Goal: Task Accomplishment & Management: Use online tool/utility

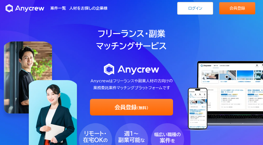
click at [201, 15] on div "案件一覧 人材をお探しの企業様 ログイン 会員登録 案件一覧 人材をお探しの企業様 ログイン 会員登録" at bounding box center [131, 8] width 263 height 17
click at [200, 12] on link "ログイン" at bounding box center [195, 8] width 36 height 13
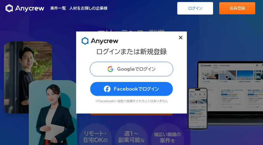
click at [135, 66] on button "Googleでログイン" at bounding box center [131, 69] width 83 height 14
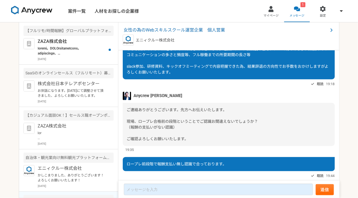
scroll to position [837, 0]
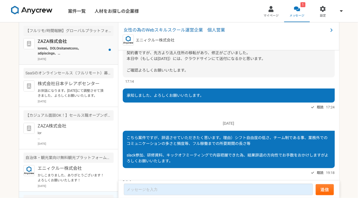
click at [63, 51] on p at bounding box center [72, 51] width 68 height 10
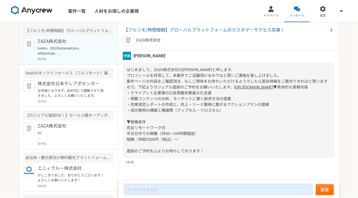
scroll to position [32, 0]
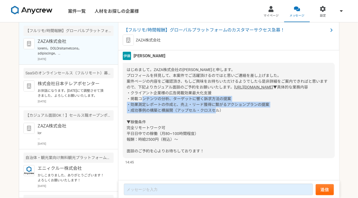
drag, startPoint x: 134, startPoint y: 97, endPoint x: 207, endPoint y: 112, distance: 74.9
click at [207, 112] on span "▼具体的な業務内容 ・クライアント企業様の広告掲載効果最大化支援 ・掲載コンテンツの分析、ターゲットに響く訴求方法の提案 ・効果測定レポートの作成と、売上・リ…" at bounding box center [217, 119] width 181 height 68
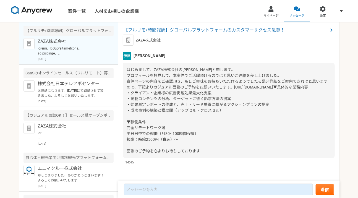
scroll to position [0, 0]
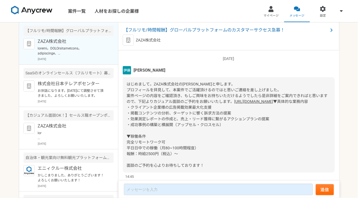
click at [39, 14] on img at bounding box center [31, 10] width 41 height 9
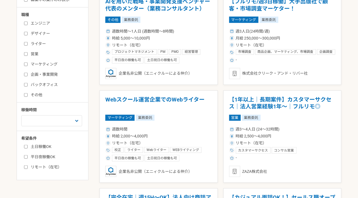
scroll to position [139, 0]
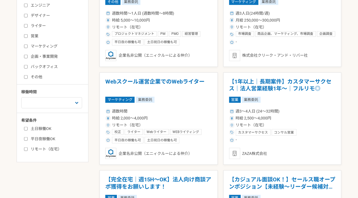
click at [28, 35] on label "営業" at bounding box center [56, 36] width 64 height 6
click at [28, 35] on input "営業" at bounding box center [26, 36] width 4 height 4
checkbox input "true"
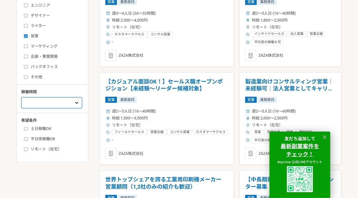
click at [53, 105] on select "週1人日（8時間）以下 週2人日（16時間）以下 週3人日（24時間）以下 週4人日（32時間）以下 週5人日（40時間）以下" at bounding box center [51, 102] width 61 height 11
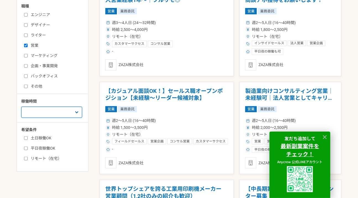
scroll to position [122, 0]
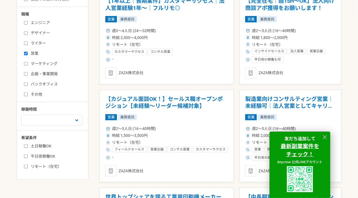
drag, startPoint x: 56, startPoint y: 95, endPoint x: 47, endPoint y: 168, distance: 73.9
click at [47, 145] on label "リモート（在宅）" at bounding box center [56, 167] width 64 height 6
click at [28, 145] on input "リモート（在宅）" at bounding box center [26, 167] width 4 height 4
checkbox input "true"
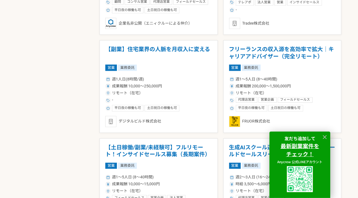
scroll to position [368, 0]
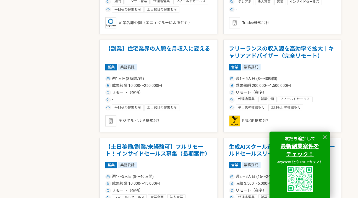
click at [242, 54] on h1 "フリーランスの収入源を高効率で拡大｜キャリアアドバイザー（完全リモート）" at bounding box center [282, 53] width 107 height 14
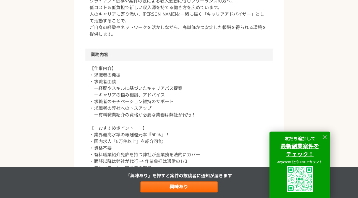
scroll to position [225, 0]
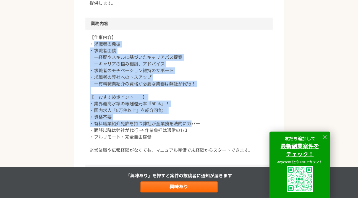
drag, startPoint x: 47, startPoint y: 168, endPoint x: 193, endPoint y: 126, distance: 151.9
click at [193, 126] on p "【仕事内容】 ・求職者の発掘 ・求職者面談 ー経歴やスキルに基づいたキャリアパス提案 ーキャリアの悩み相談、アドバイス ・求職者のモチベーション維持のサポート…" at bounding box center [179, 94] width 179 height 120
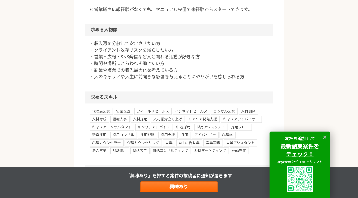
scroll to position [367, 0]
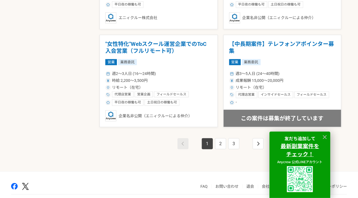
scroll to position [965, 0]
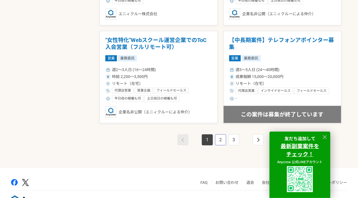
click at [223, 139] on link "2" at bounding box center [220, 139] width 11 height 11
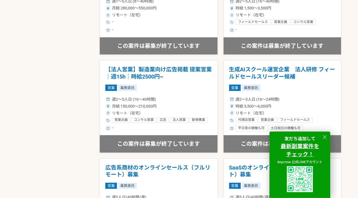
scroll to position [982, 0]
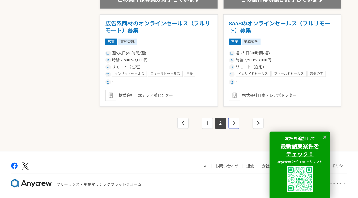
click at [232, 121] on link "3" at bounding box center [234, 123] width 11 height 11
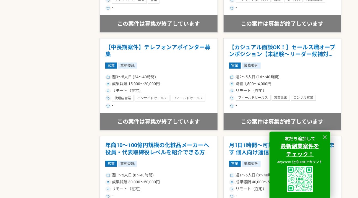
scroll to position [704, 0]
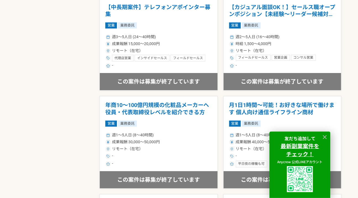
drag, startPoint x: 193, startPoint y: 126, endPoint x: 79, endPoint y: 73, distance: 125.6
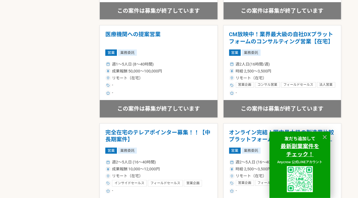
scroll to position [911, 0]
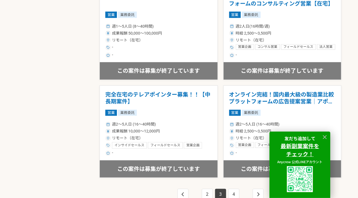
drag, startPoint x: 79, startPoint y: 73, endPoint x: 346, endPoint y: 61, distance: 267.0
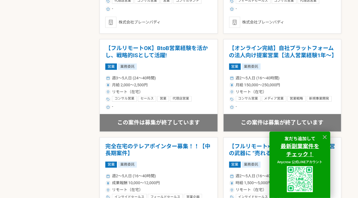
scroll to position [231, 0]
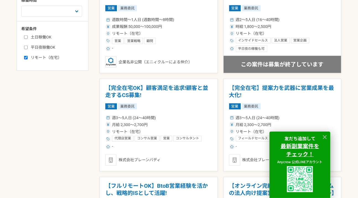
click at [263, 138] on icon at bounding box center [325, 137] width 6 height 6
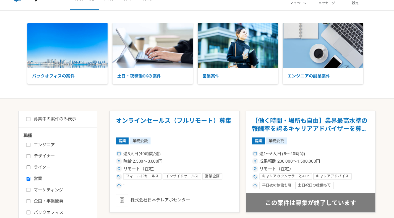
scroll to position [0, 0]
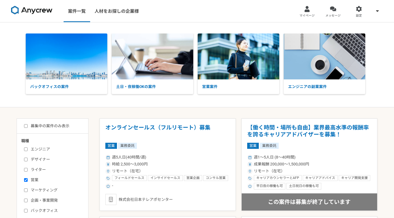
click at [194, 6] on nav "案件一覧 人材をお探しの企業様 マイページ メッセージ 設定" at bounding box center [197, 11] width 394 height 22
